Goal: Find specific page/section: Locate item on page

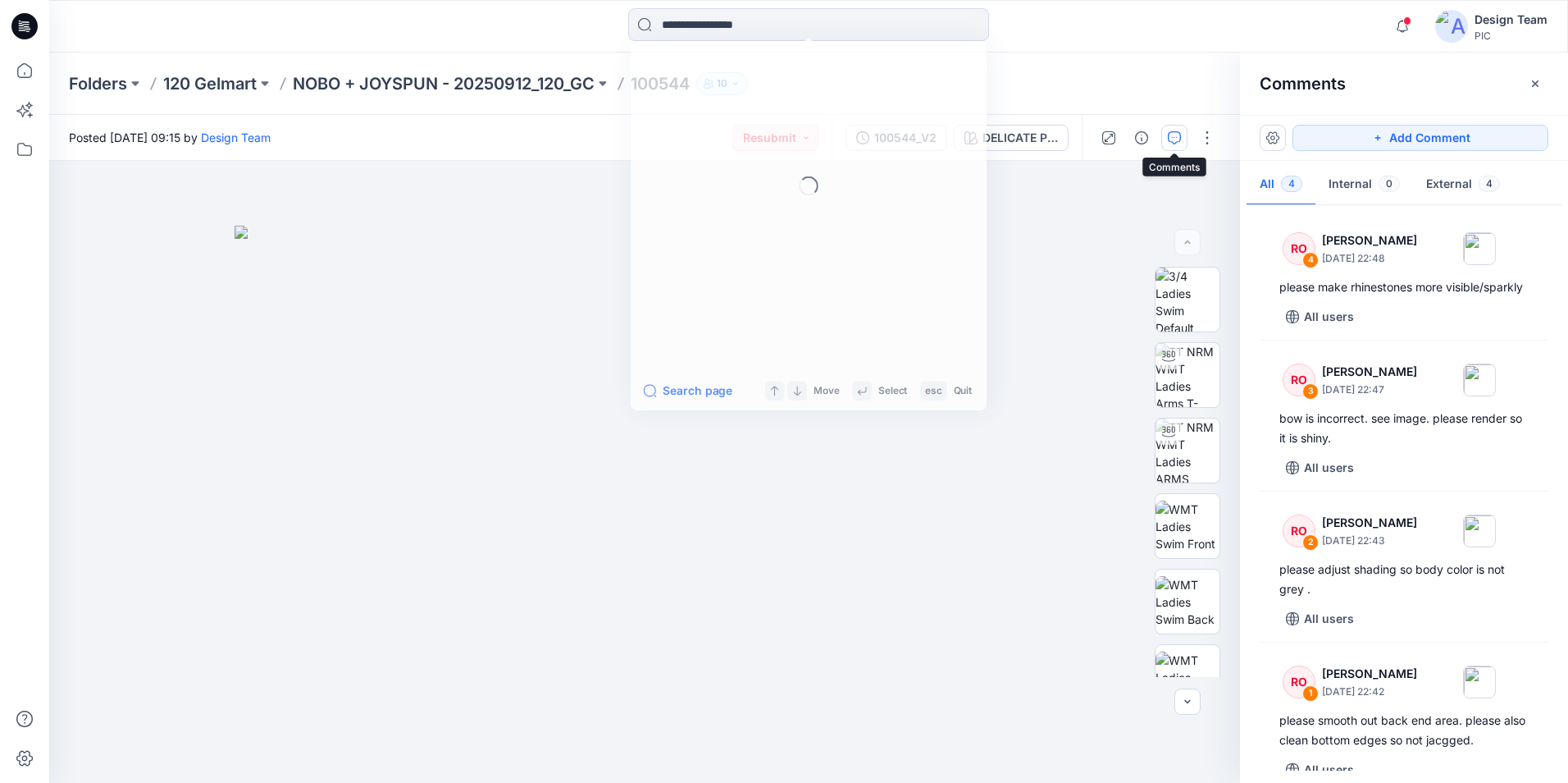
click at [715, 18] on input at bounding box center [809, 25] width 361 height 33
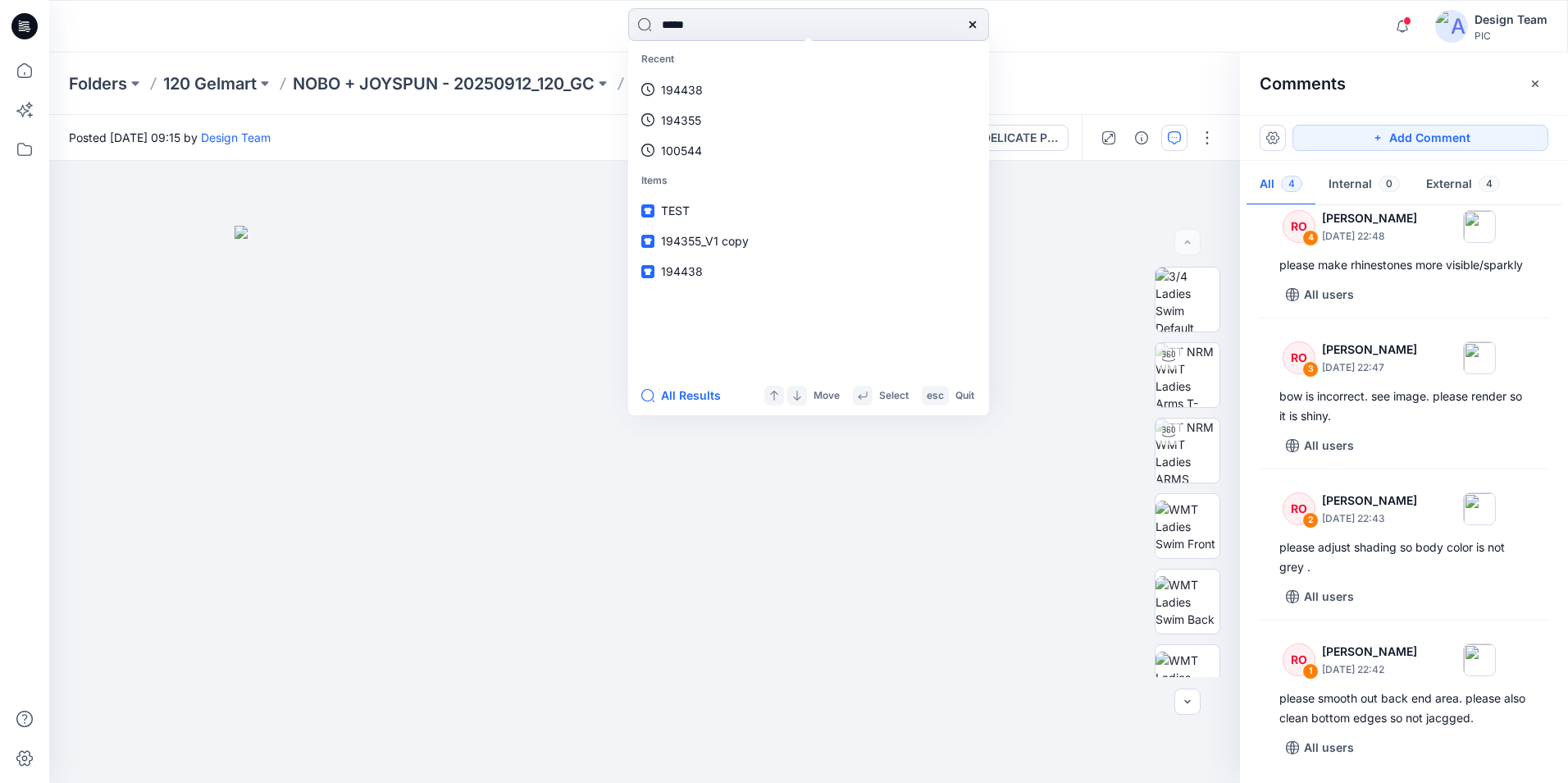
type input "******"
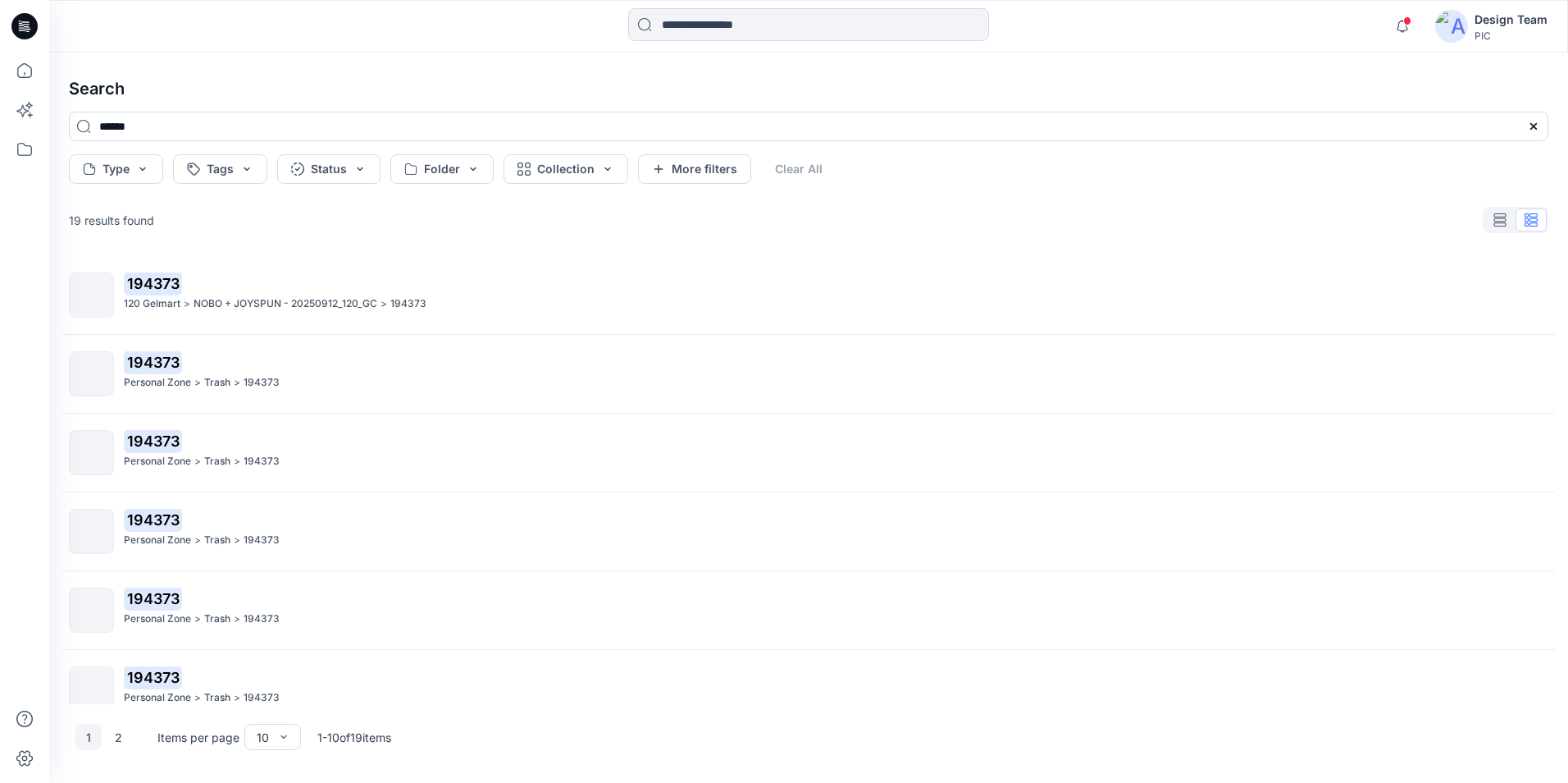
click at [222, 309] on p "NOBO + JOYSPUN - 20250912_120_GC" at bounding box center [285, 303] width 183 height 18
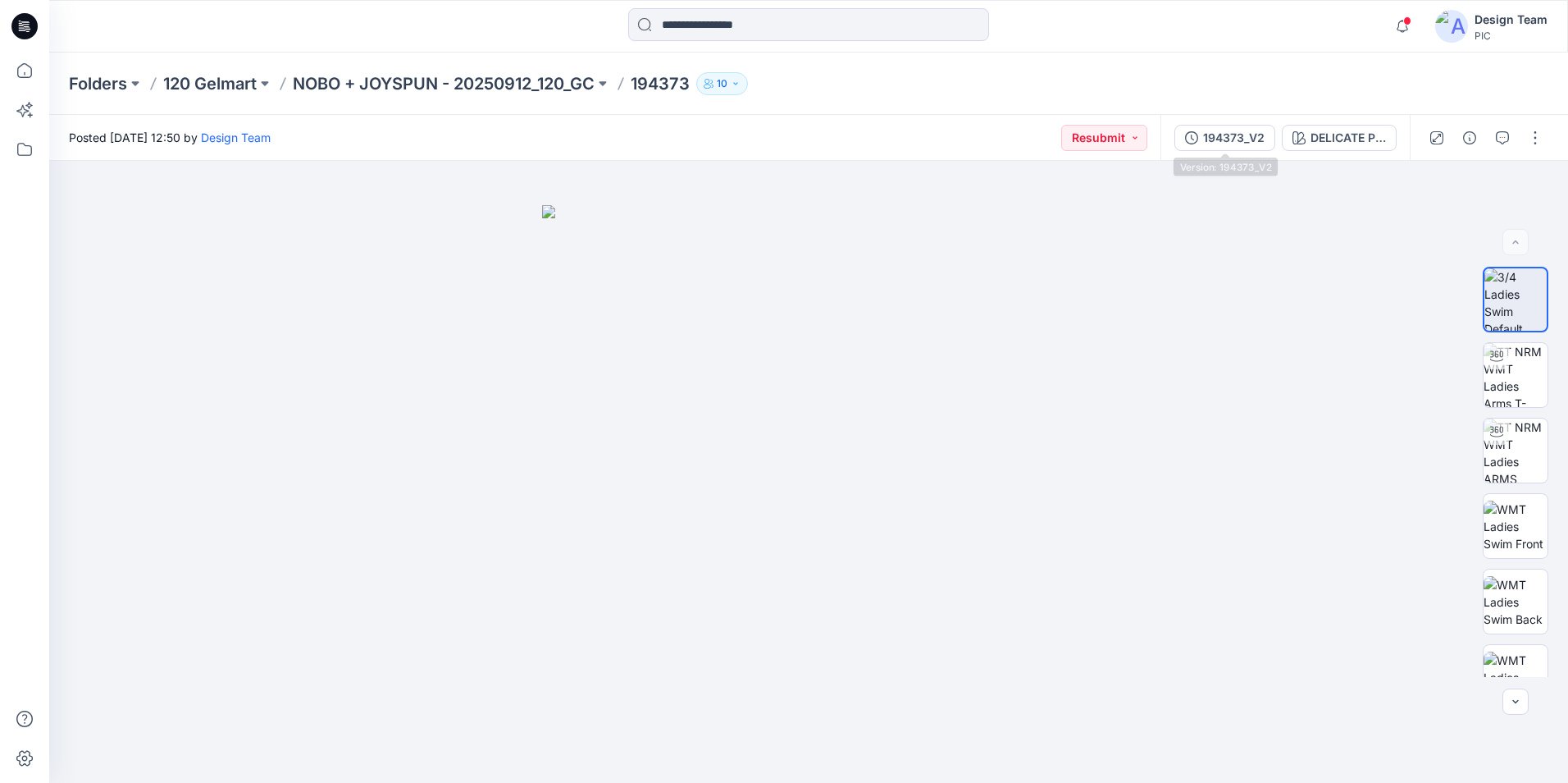
click at [1233, 115] on div "194373_V2 DELICATE PINK" at bounding box center [1285, 138] width 250 height 46
click at [1229, 142] on div "194373_V2" at bounding box center [1233, 138] width 62 height 18
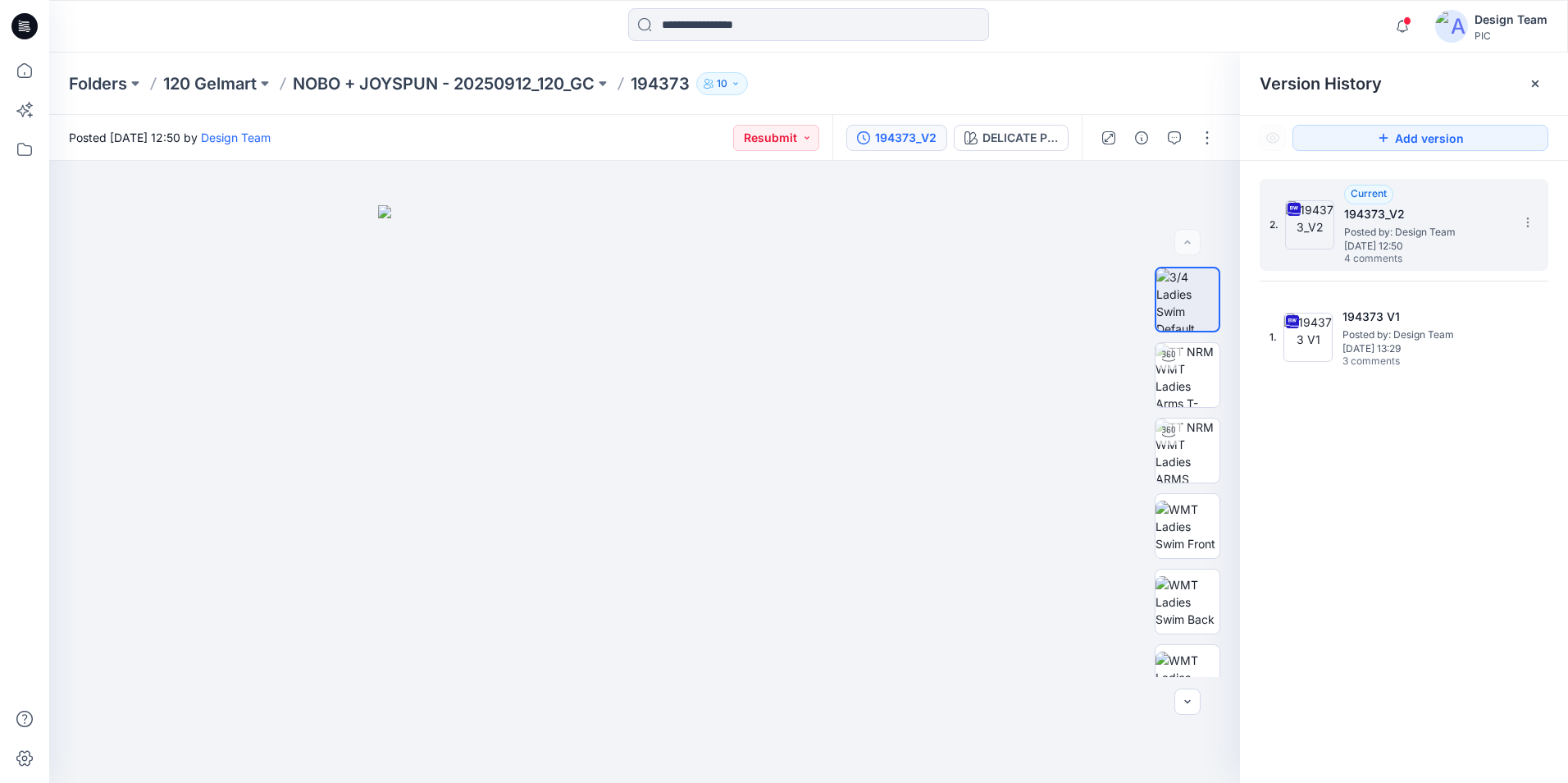
click at [1395, 237] on span "Posted by: Design Team" at bounding box center [1426, 232] width 164 height 17
click at [1002, 133] on div "DELICATE PINK" at bounding box center [1020, 138] width 76 height 18
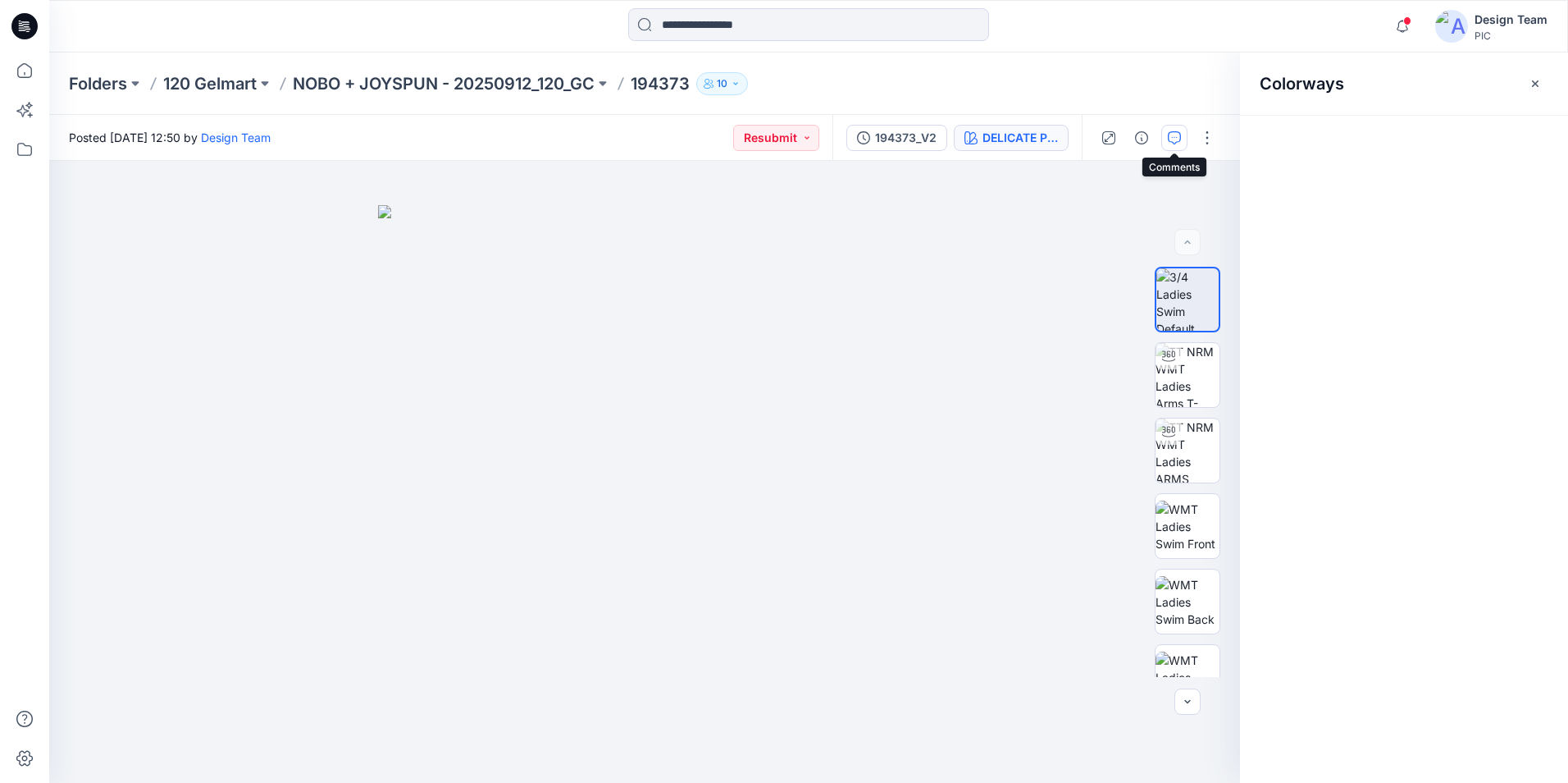
click at [1182, 143] on button "button" at bounding box center [1174, 137] width 26 height 26
